Goal: Navigation & Orientation: Go to known website

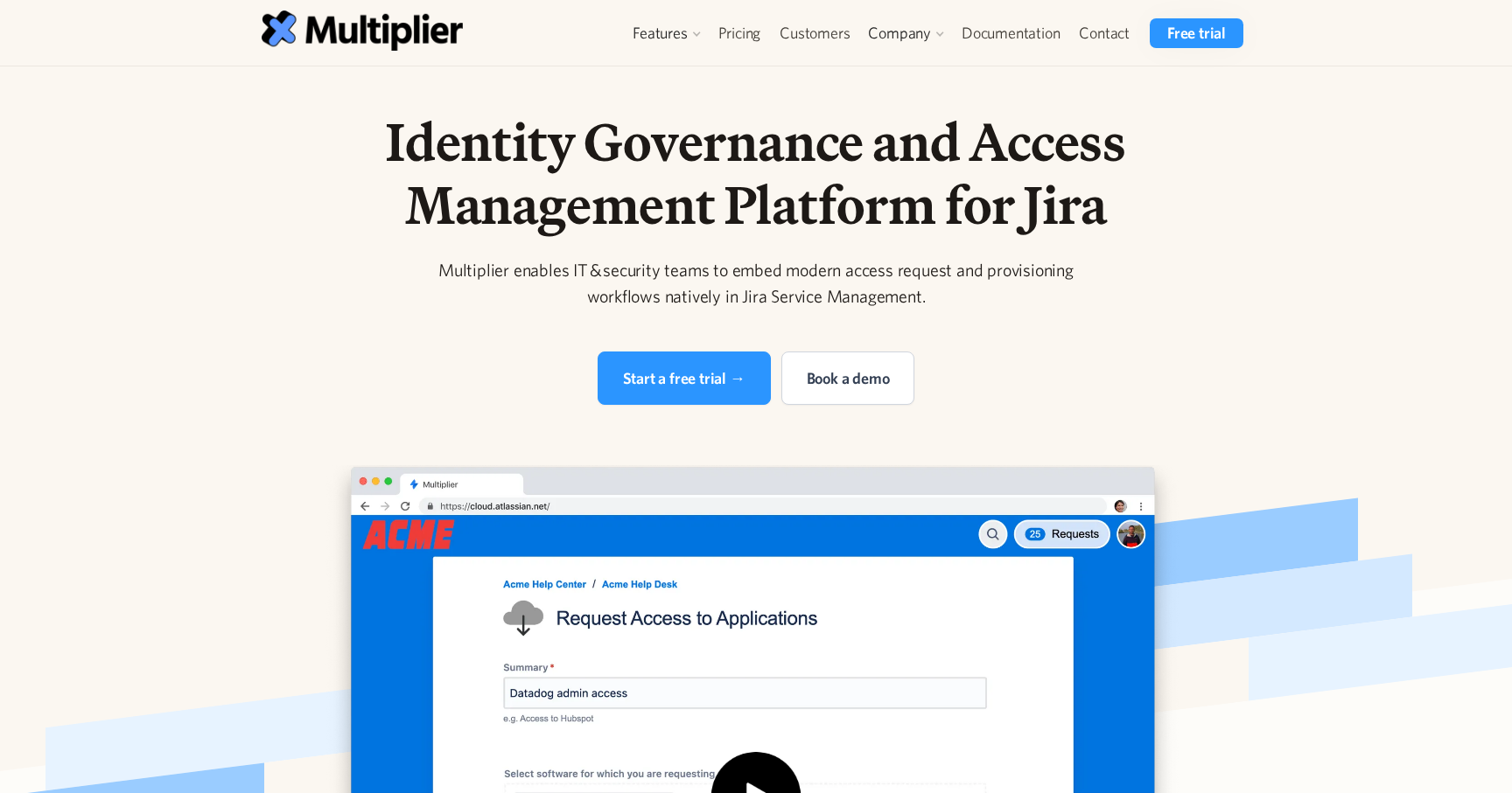
click at [280, 279] on div "Identity Governance and Access Management Platform for Jira Multiplier enables …" at bounding box center [756, 629] width 1120 height 1040
